Goal: Check status: Check status

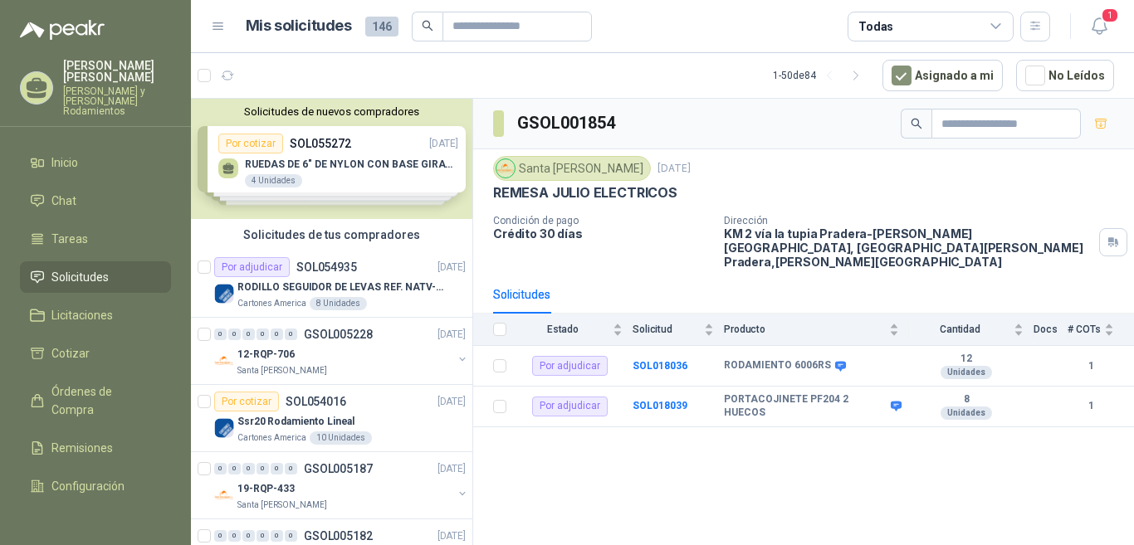
click at [334, 115] on button "Solicitudes de nuevos compradores" at bounding box center [332, 111] width 268 height 12
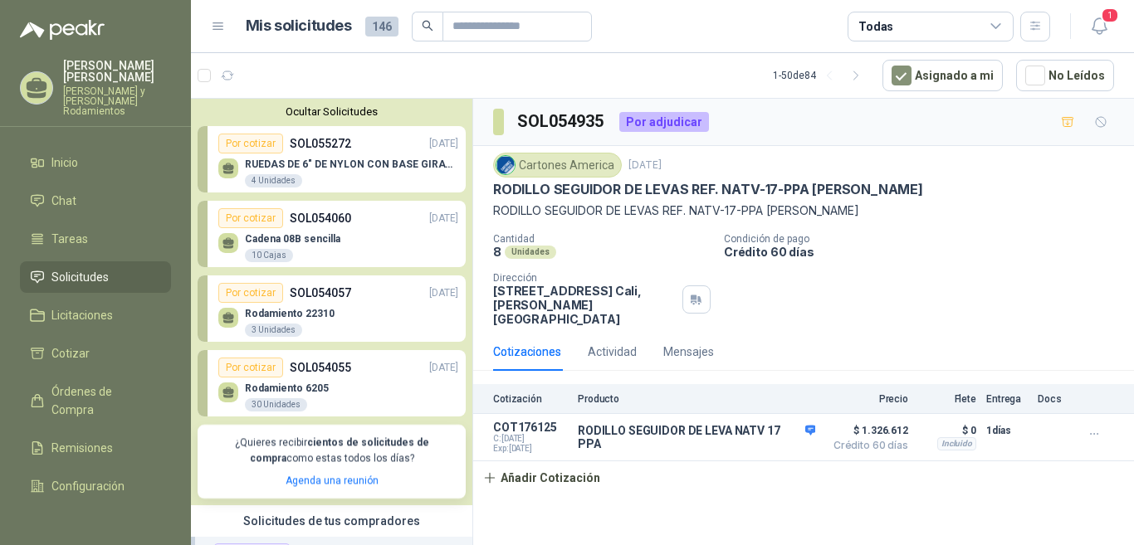
click at [321, 141] on p "SOL055272" at bounding box center [320, 143] width 61 height 18
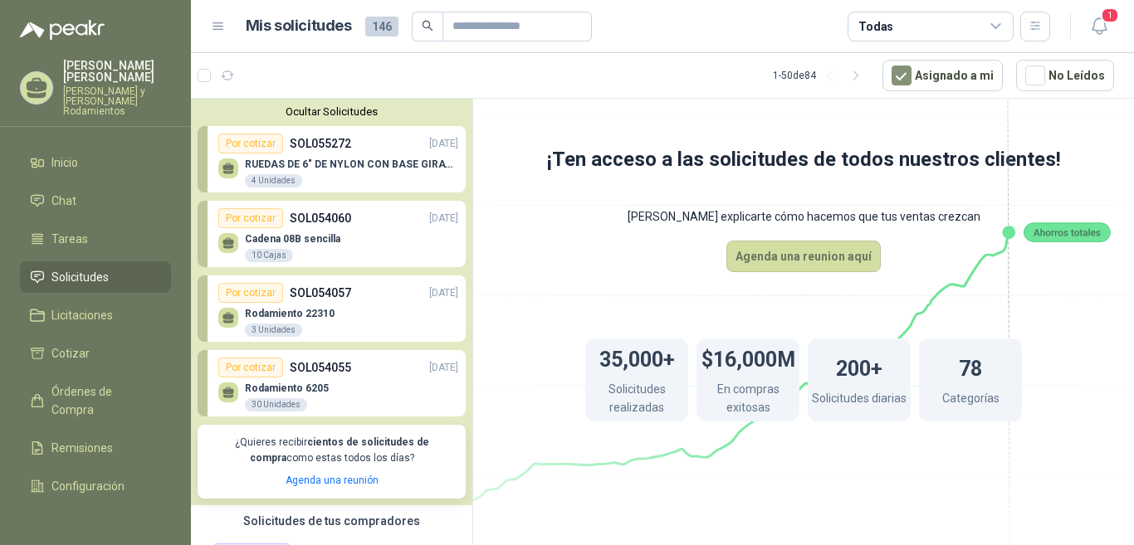
scroll to position [166, 0]
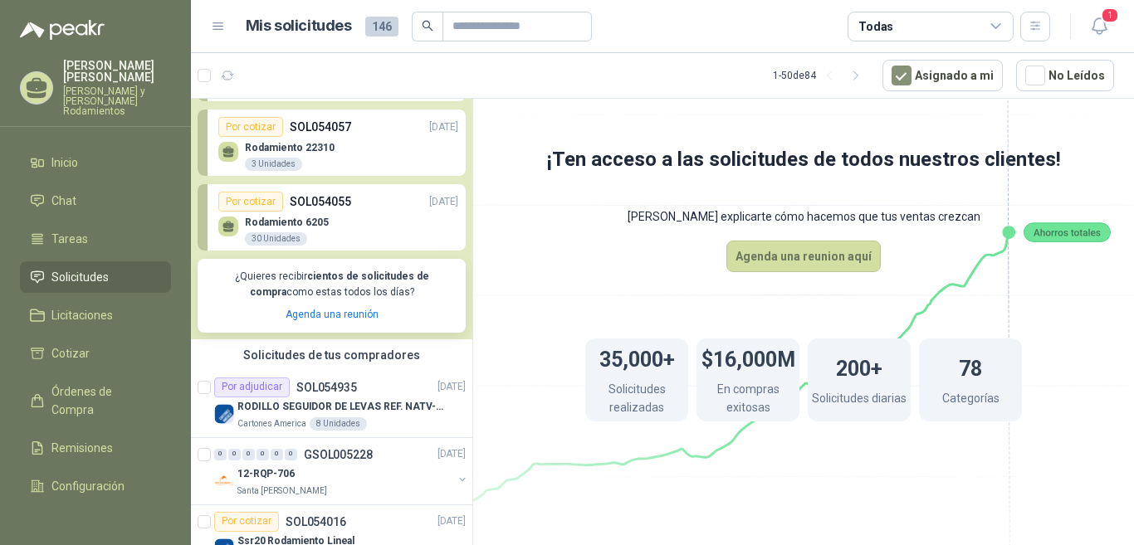
click at [331, 201] on p "SOL054055" at bounding box center [320, 202] width 61 height 18
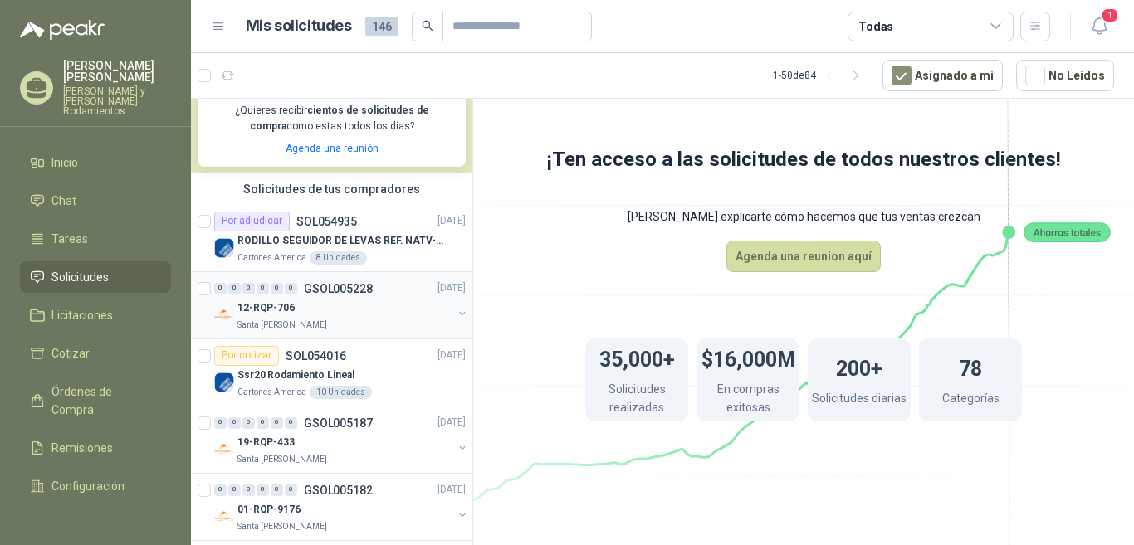
scroll to position [249, 0]
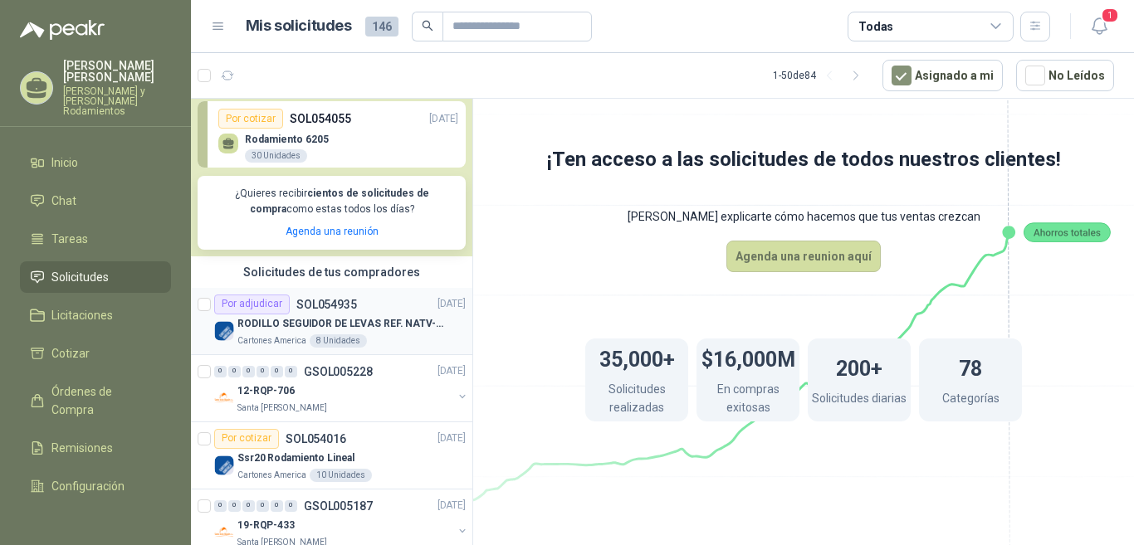
click at [351, 302] on p "SOL054935" at bounding box center [326, 305] width 61 height 12
